Goal: Information Seeking & Learning: Learn about a topic

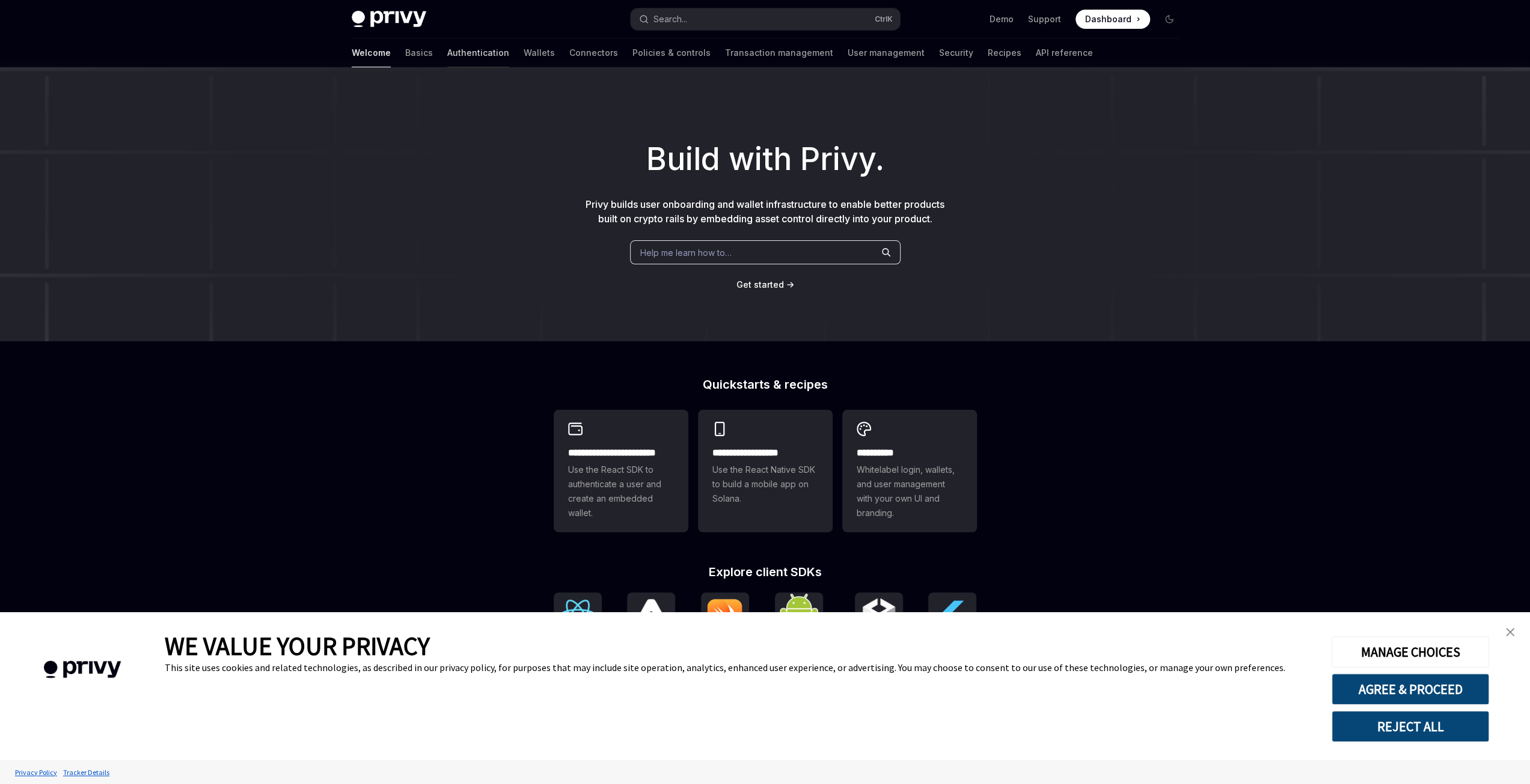
click at [447, 51] on link "Authentication" at bounding box center [478, 53] width 62 height 29
type textarea "*"
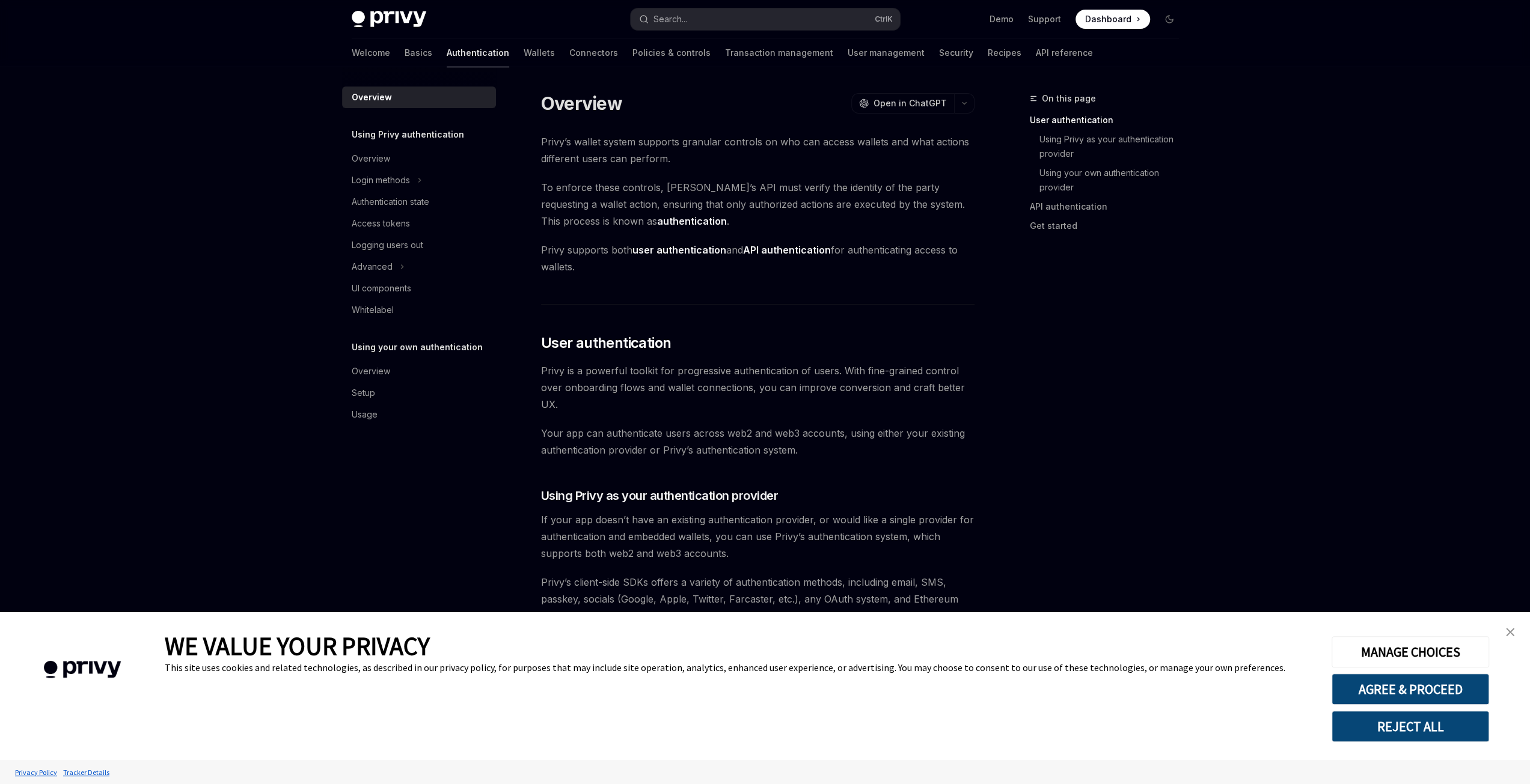
scroll to position [240, 0]
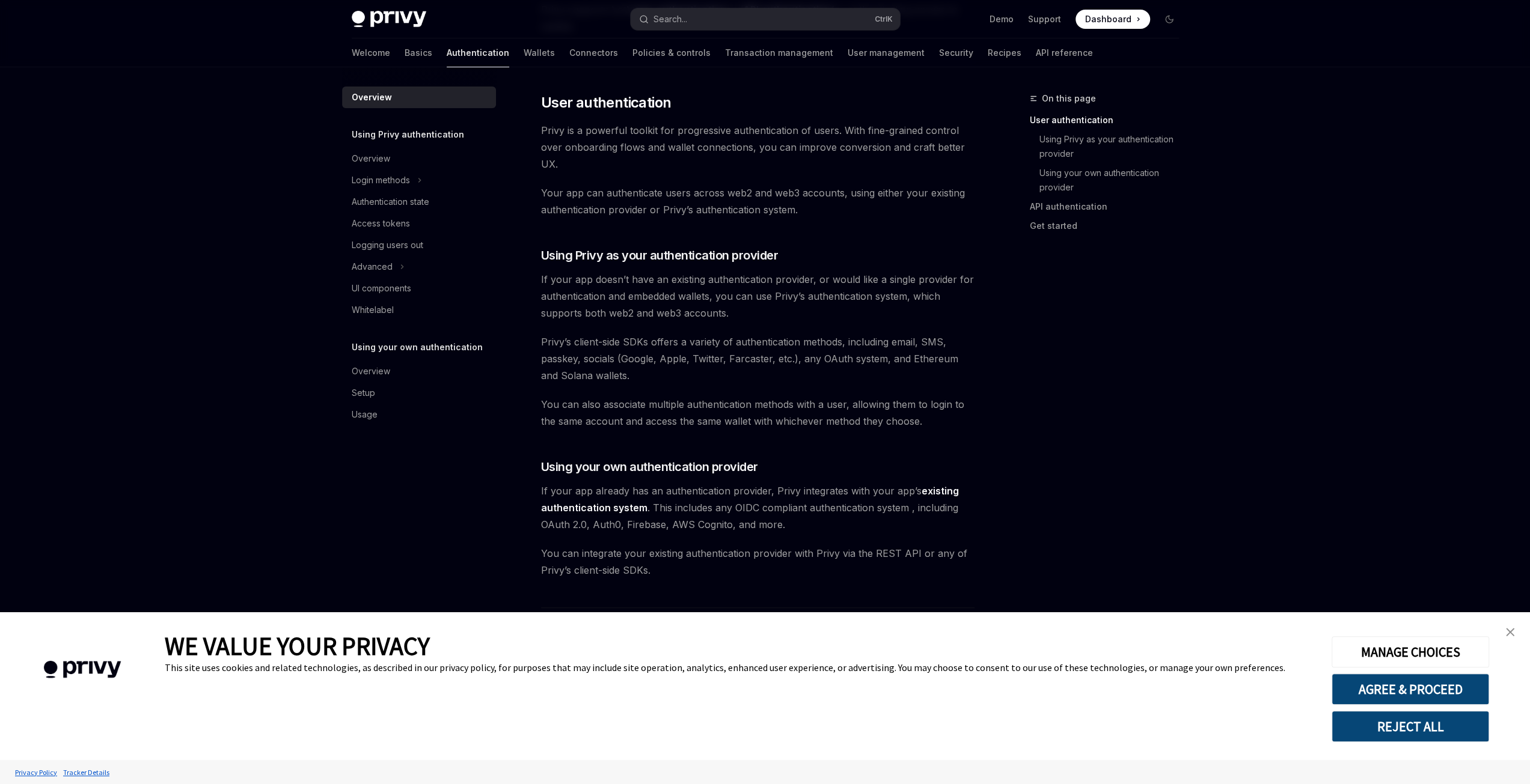
click at [1426, 725] on button "REJECT ALL" at bounding box center [1410, 726] width 157 height 31
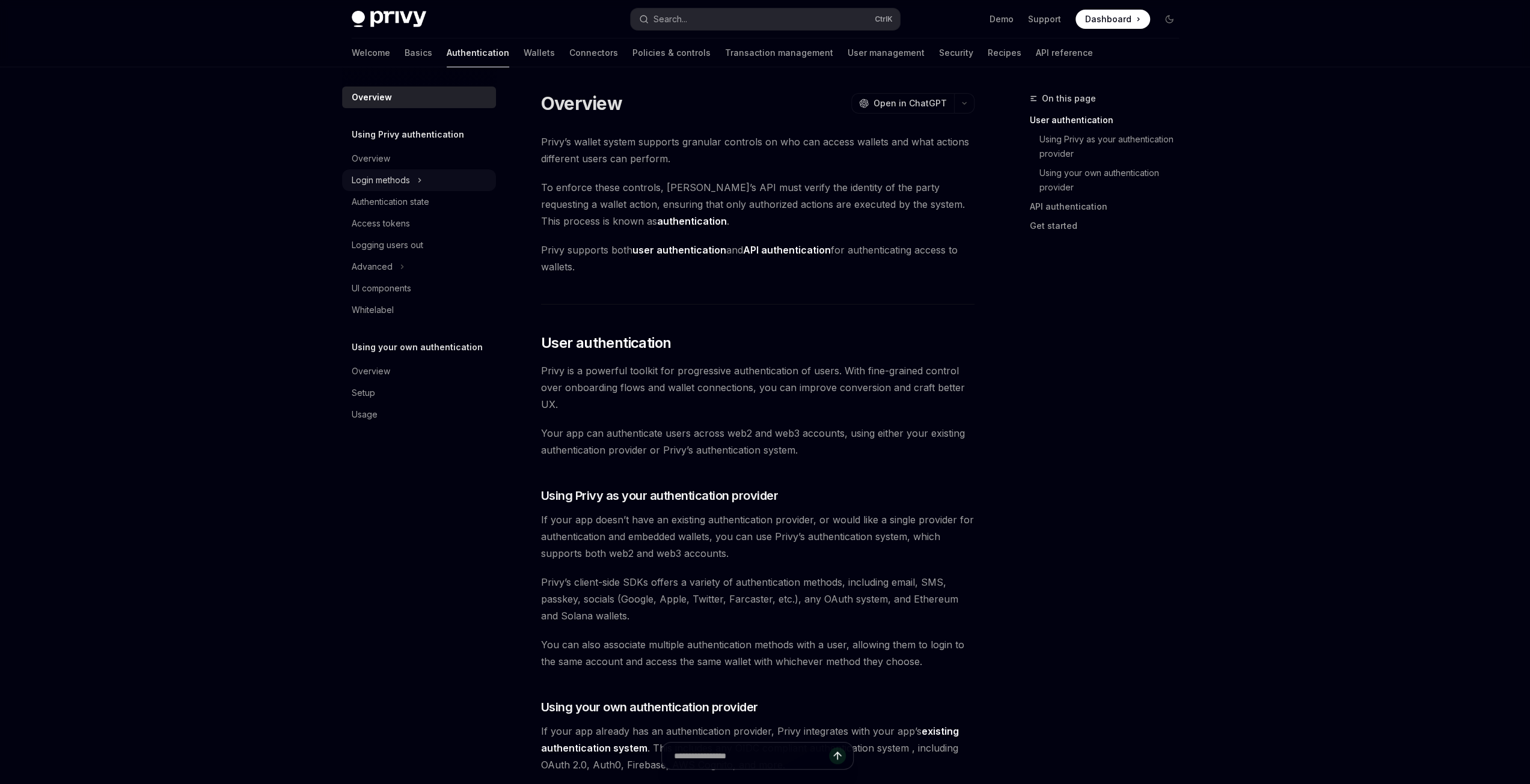
click at [402, 187] on div "Login methods" at bounding box center [381, 180] width 58 height 14
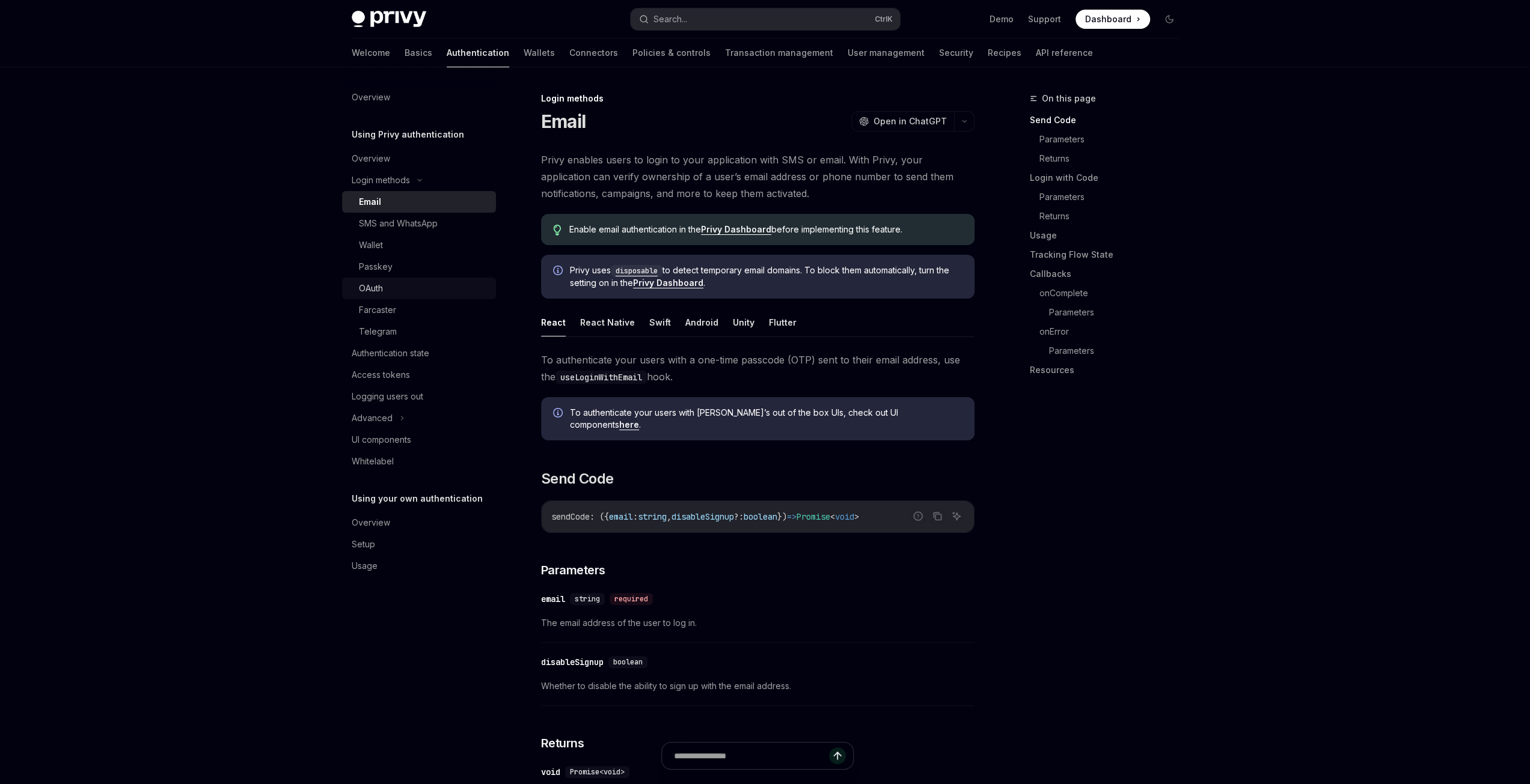
click at [389, 299] on link "Farcaster" at bounding box center [419, 310] width 154 height 22
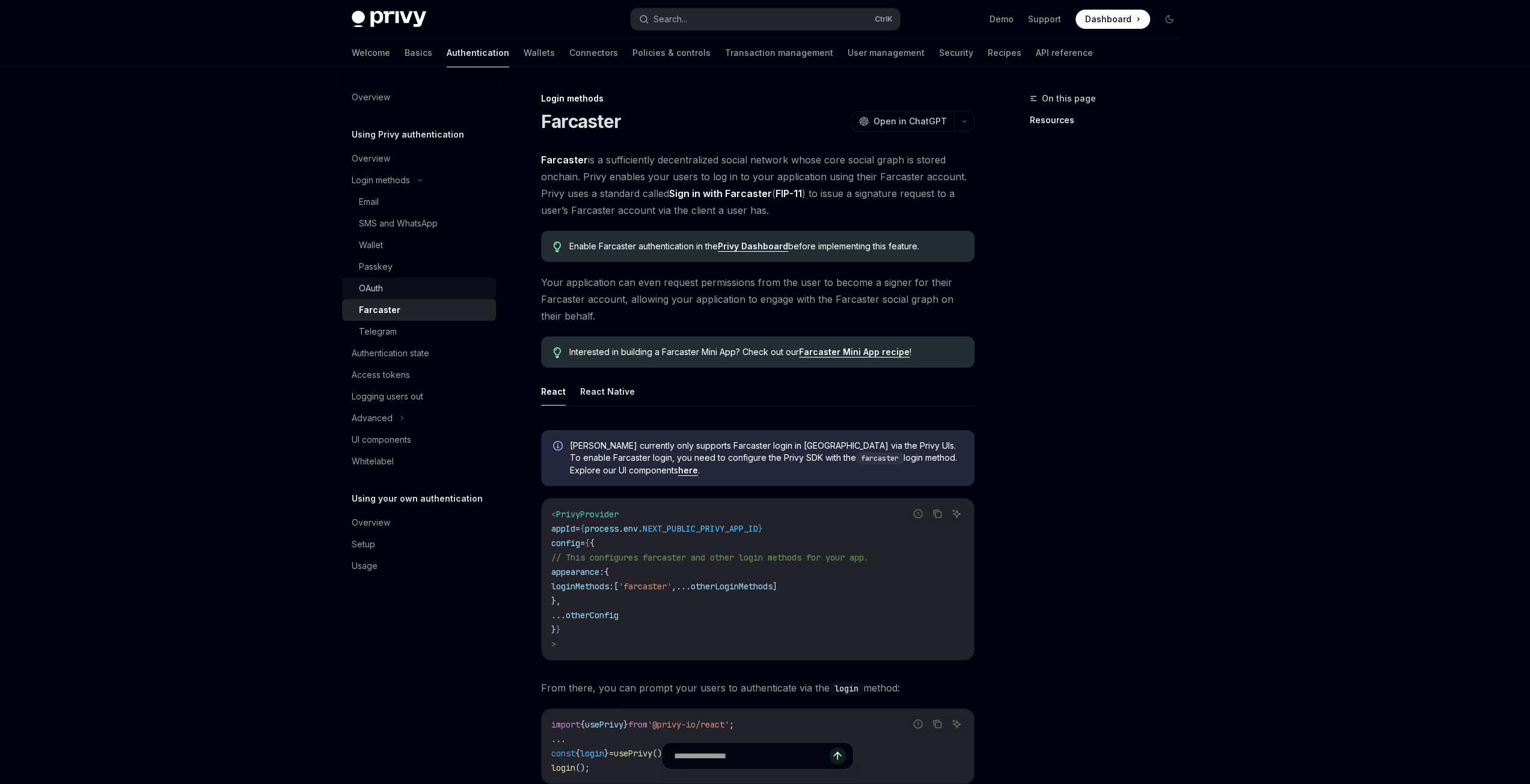
click at [392, 289] on div "OAuth" at bounding box center [423, 288] width 130 height 14
type textarea "*"
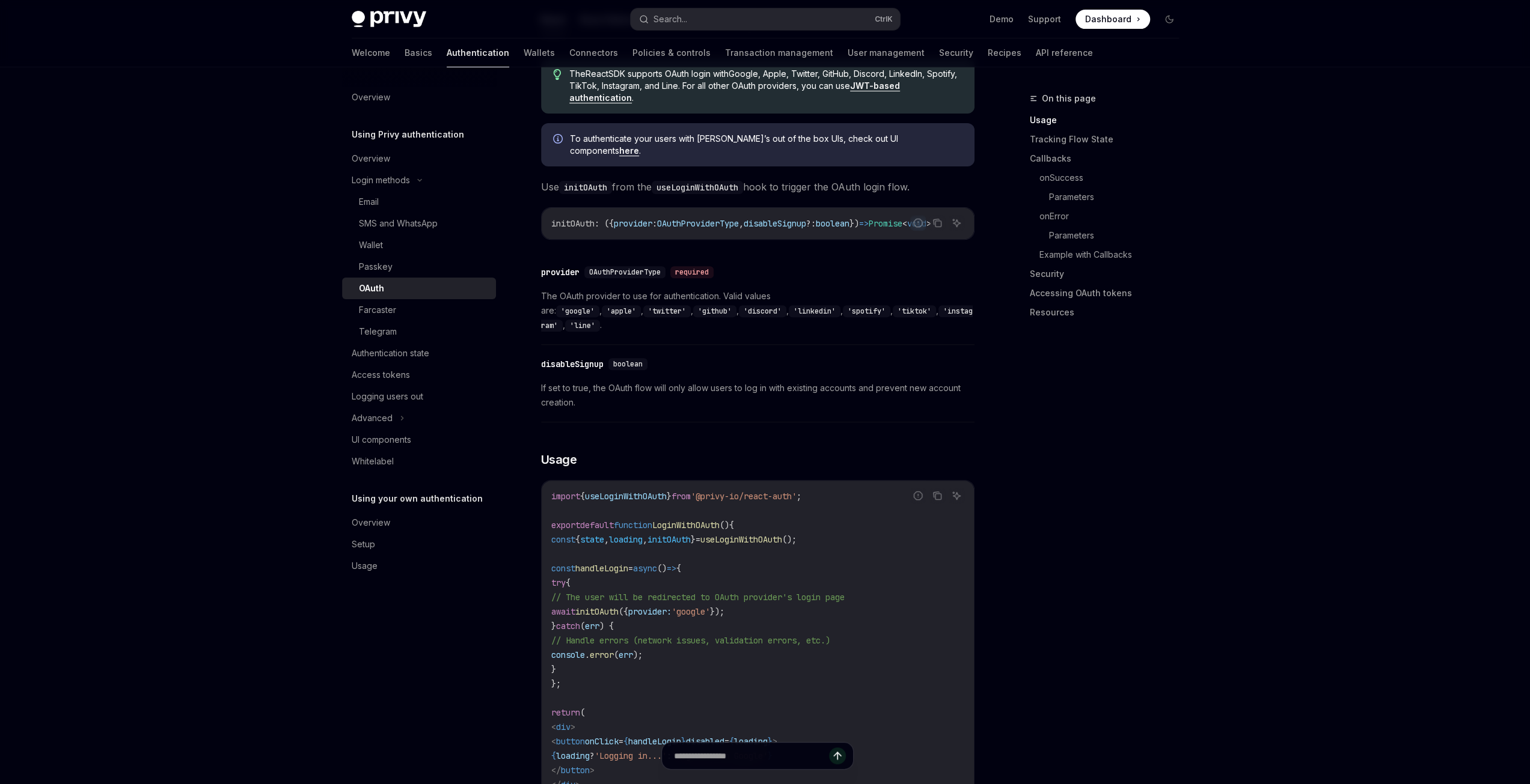
scroll to position [601, 0]
